Goal: Task Accomplishment & Management: Use online tool/utility

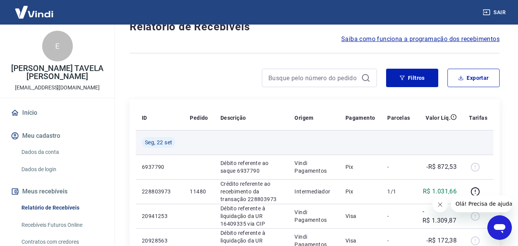
scroll to position [38, 0]
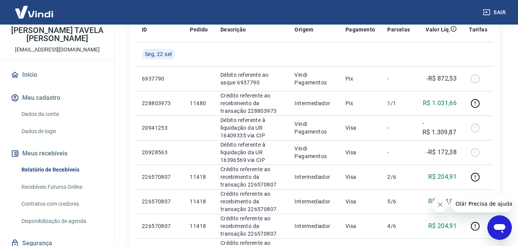
scroll to position [38, 0]
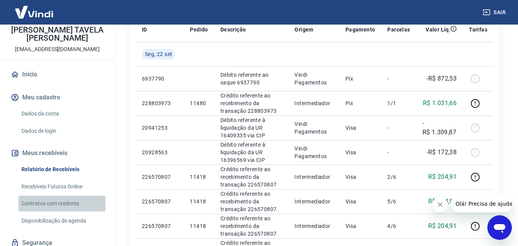
click at [74, 202] on link "Contratos com credores" at bounding box center [61, 203] width 87 height 16
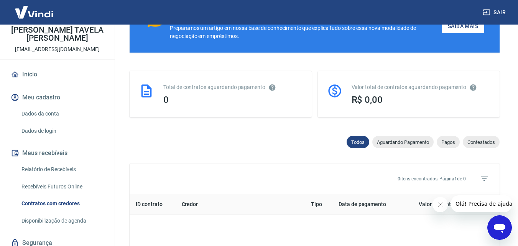
scroll to position [135, 0]
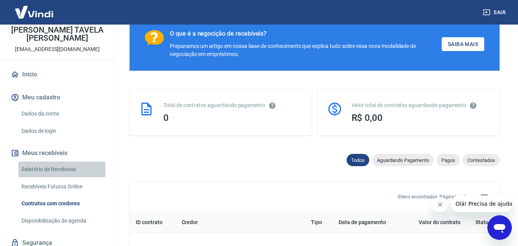
click at [66, 167] on link "Relatório de Recebíveis" at bounding box center [61, 169] width 87 height 16
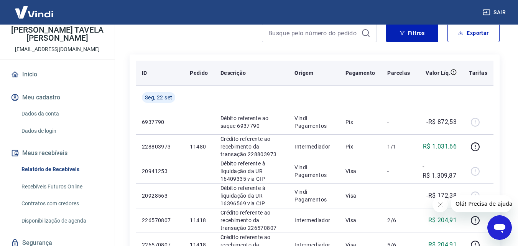
scroll to position [77, 0]
